Goal: Information Seeking & Learning: Learn about a topic

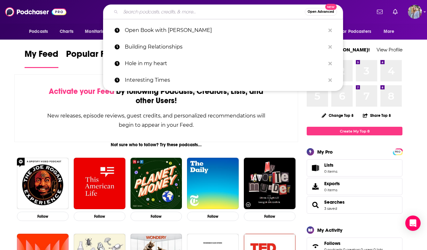
click at [164, 14] on input "Search podcasts, credits, & more..." at bounding box center [213, 12] width 184 height 10
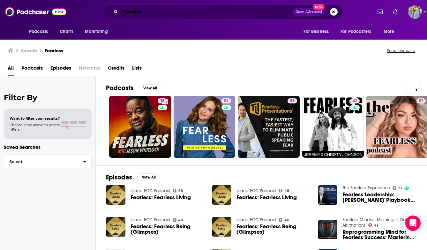
click at [152, 12] on input "Fearless" at bounding box center [207, 12] width 172 height 10
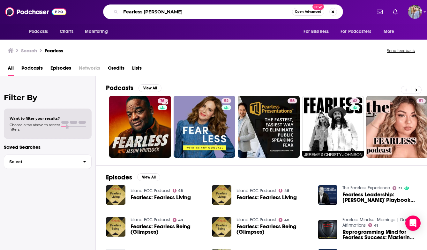
type input "Fearless [PERSON_NAME]"
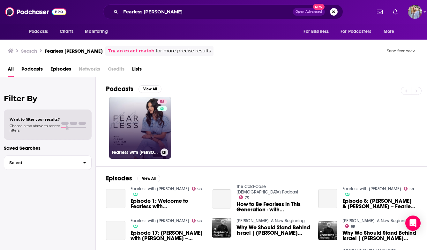
click at [134, 123] on link "58 Fearless with [PERSON_NAME]" at bounding box center [140, 128] width 62 height 62
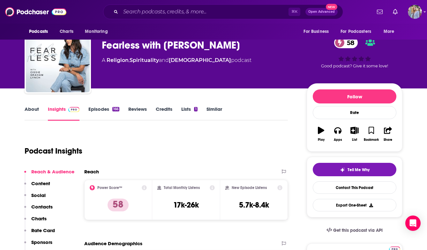
scroll to position [7, 0]
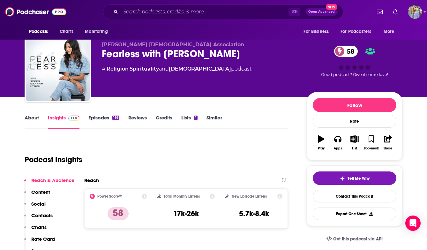
click at [34, 117] on link "About" at bounding box center [32, 122] width 14 height 15
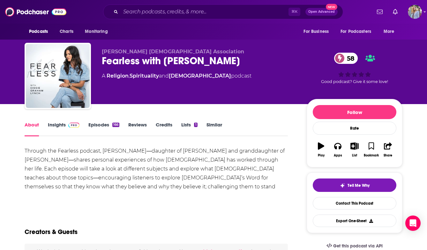
click at [99, 123] on link "Episodes 166" at bounding box center [103, 129] width 31 height 15
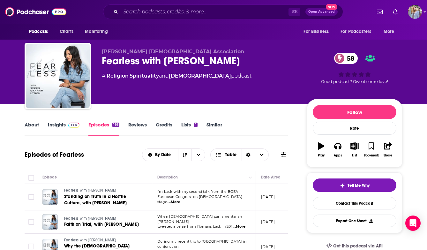
click at [63, 126] on link "Insights" at bounding box center [64, 129] width 32 height 15
